Goal: Book appointment/travel/reservation

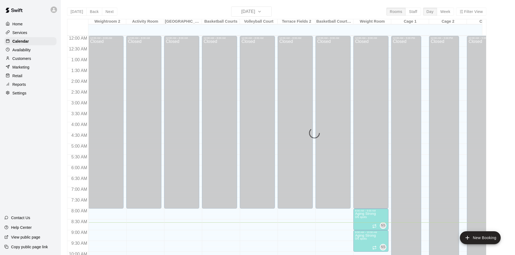
scroll to position [172, 0]
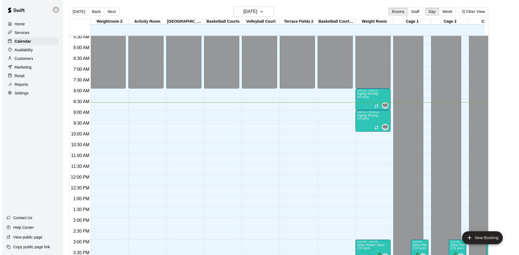
scroll to position [133, 0]
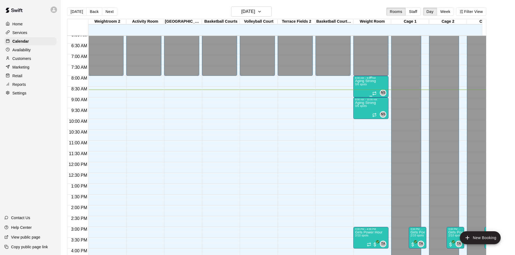
click at [360, 79] on div "8:00 AM – 9:00 AM" at bounding box center [371, 78] width 32 height 3
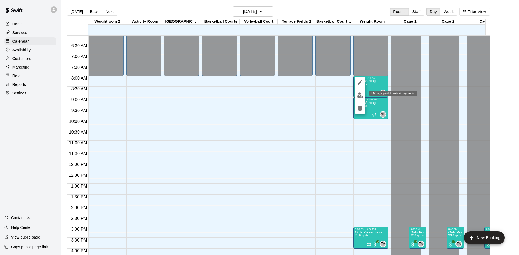
click at [361, 95] on img "edit" at bounding box center [360, 95] width 6 height 6
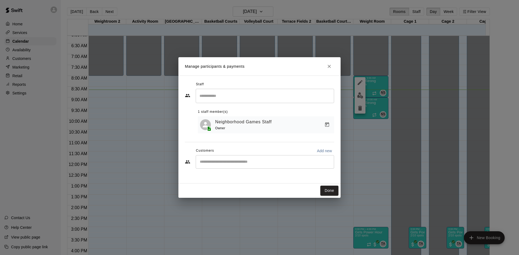
click at [220, 165] on input "Start typing to search customers..." at bounding box center [264, 161] width 133 height 5
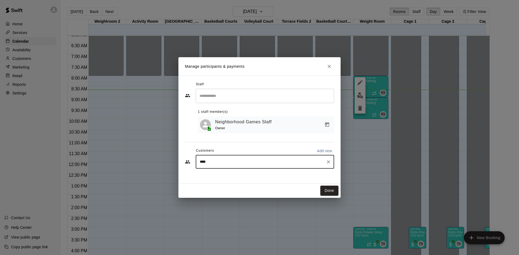
type input "*****"
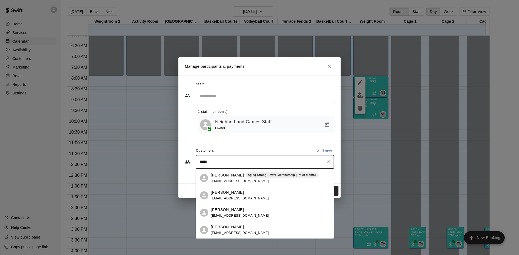
click at [225, 180] on span "allyn.paul1@gmail.com" at bounding box center [240, 181] width 58 height 4
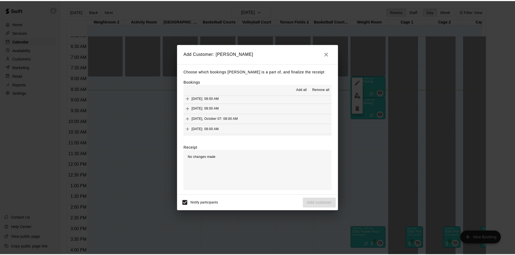
scroll to position [270, 0]
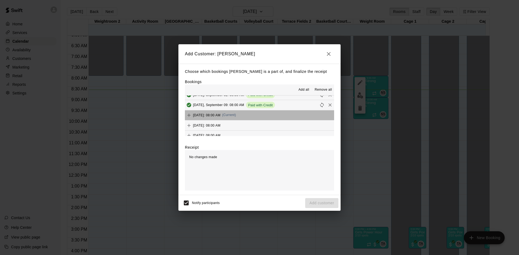
click at [267, 116] on button "Tuesday, September 16: 08:00 AM (Current)" at bounding box center [259, 115] width 149 height 10
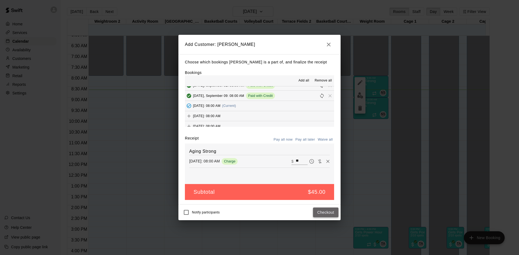
click at [322, 211] on button "Checkout" at bounding box center [325, 213] width 25 height 10
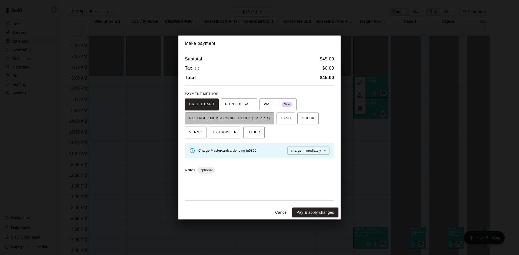
click at [259, 115] on span "PACKAGE / MEMBERSHIP CREDITS (1 eligible)" at bounding box center [229, 118] width 81 height 9
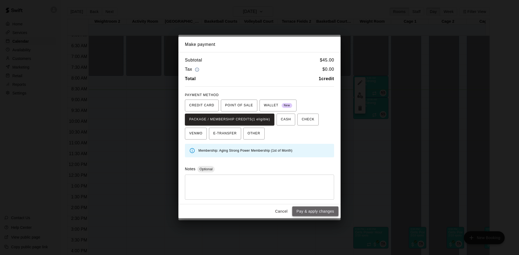
click at [310, 215] on button "Pay & apply changes" at bounding box center [315, 212] width 46 height 10
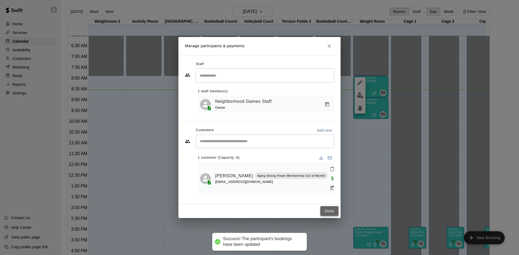
click at [326, 207] on button "Done" at bounding box center [329, 211] width 18 height 10
